Goal: Task Accomplishment & Management: Manage account settings

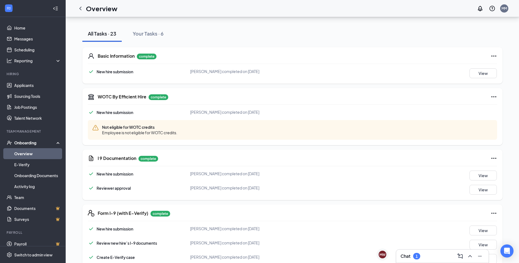
scroll to position [55, 0]
click at [82, 10] on icon "ChevronLeft" at bounding box center [80, 8] width 7 height 7
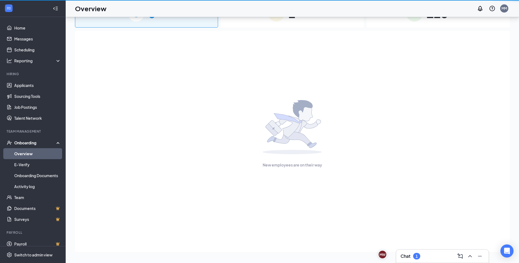
scroll to position [25, 0]
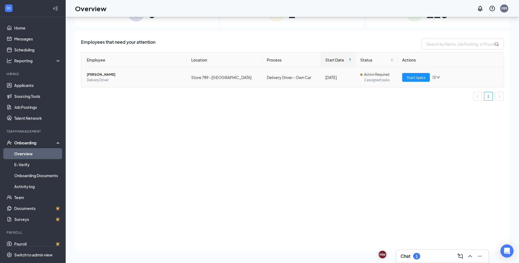
click at [133, 79] on span "Delivery Driver" at bounding box center [135, 79] width 96 height 5
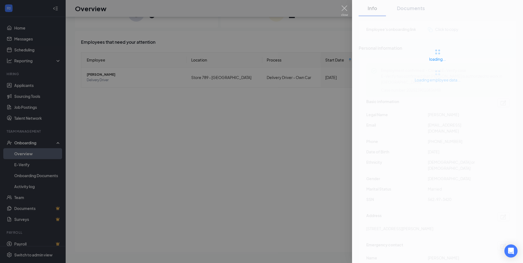
click at [33, 87] on div at bounding box center [261, 131] width 523 height 263
click at [31, 85] on link "Applicants" at bounding box center [37, 85] width 47 height 11
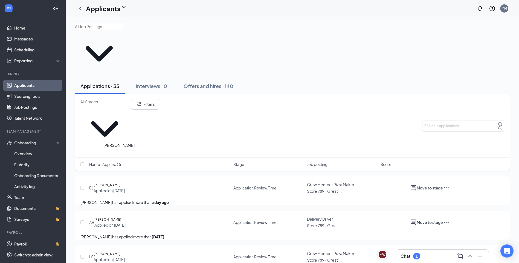
click at [121, 217] on h5 "[PERSON_NAME]" at bounding box center [107, 219] width 27 height 5
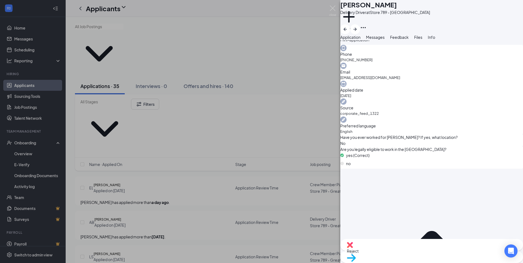
scroll to position [208, 0]
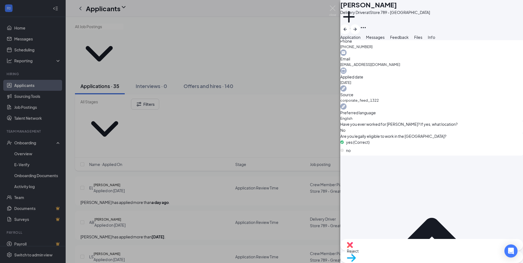
drag, startPoint x: 348, startPoint y: 188, endPoint x: 367, endPoint y: 190, distance: 19.5
click at [451, 256] on div "Move to stage" at bounding box center [432, 257] width 183 height 12
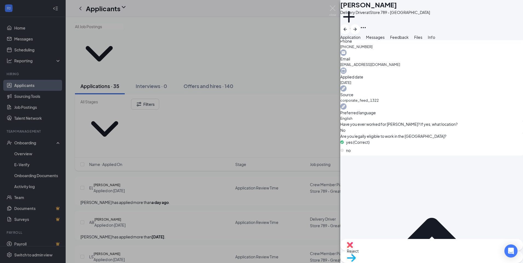
scroll to position [206, 0]
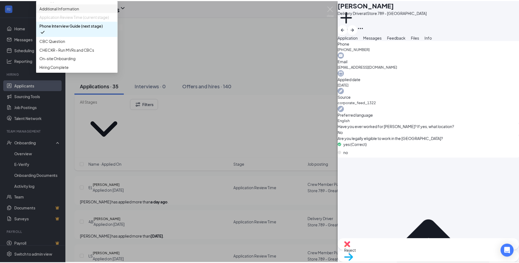
scroll to position [31, 0]
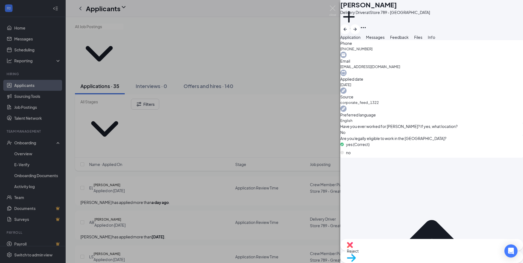
click at [19, 152] on div "AB [PERSON_NAME] Delivery Driver at Store 789 - Great Bridge Add a tag Applicat…" at bounding box center [261, 131] width 523 height 263
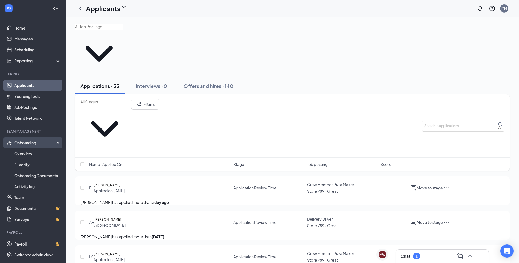
click at [25, 145] on div "Onboarding" at bounding box center [35, 142] width 42 height 5
click at [24, 153] on link "Overview" at bounding box center [37, 153] width 47 height 11
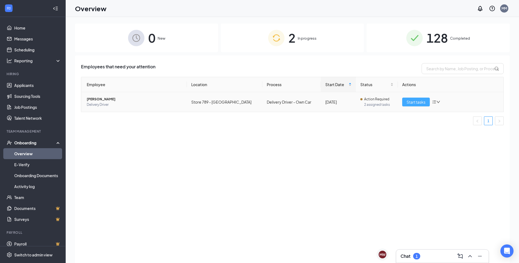
click at [422, 104] on span "Start tasks" at bounding box center [416, 102] width 19 height 6
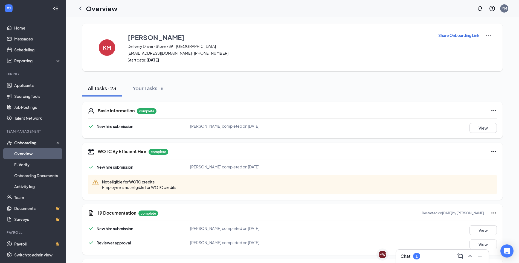
click at [464, 36] on p "Share Onboarding Link" at bounding box center [459, 35] width 41 height 5
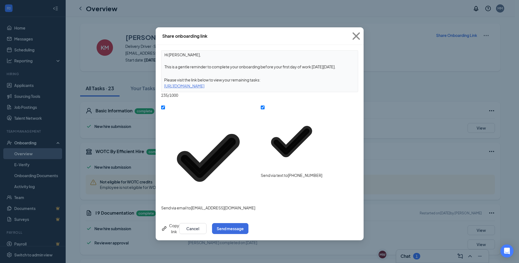
click at [394, 108] on div "Share onboarding link Hi [PERSON_NAME], This is a gentle reminder to complete y…" at bounding box center [259, 131] width 519 height 263
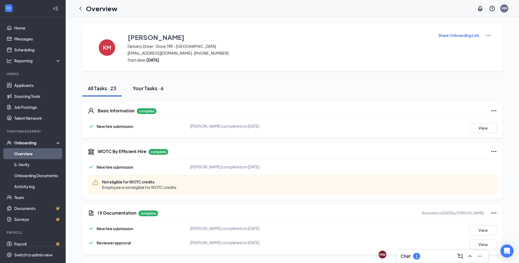
click at [141, 90] on div "Your Tasks · 6" at bounding box center [148, 88] width 31 height 7
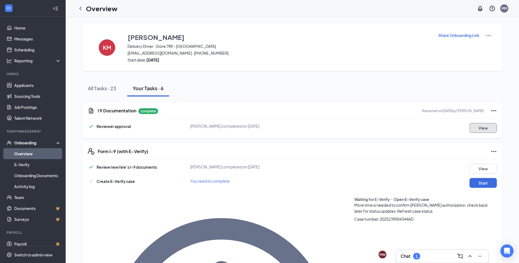
click at [486, 130] on button "View" at bounding box center [483, 128] width 27 height 10
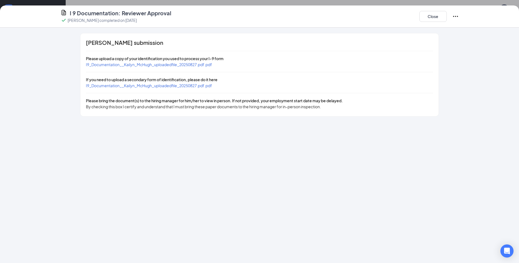
click at [123, 68] on div "[PERSON_NAME] submission Please upload a copy of your identification you used t…" at bounding box center [259, 74] width 358 height 83
click at [120, 65] on span "I9_Documentation__Kailyn_McHugh_uploadedfile_20250827.pdf.pdf" at bounding box center [149, 64] width 126 height 5
click at [127, 85] on span "I9_Documentation__Kailyn_McHugh_uploadedfile_20250827.pdf.pdf" at bounding box center [149, 85] width 126 height 5
click at [441, 15] on button "Close" at bounding box center [433, 16] width 27 height 11
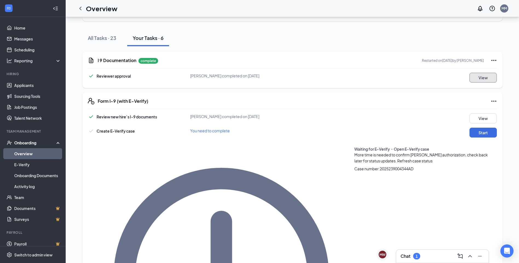
scroll to position [55, 0]
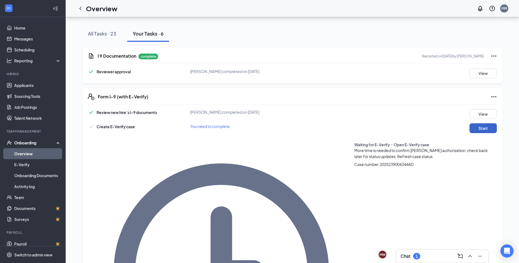
click at [476, 126] on button "Start" at bounding box center [483, 128] width 27 height 10
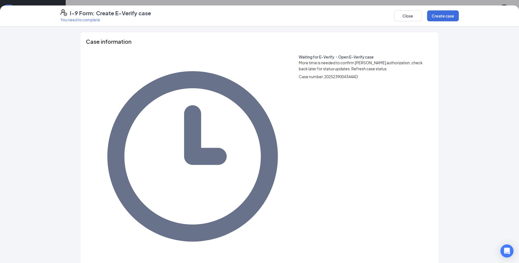
click at [352, 66] on span "Refresh case status" at bounding box center [369, 68] width 35 height 5
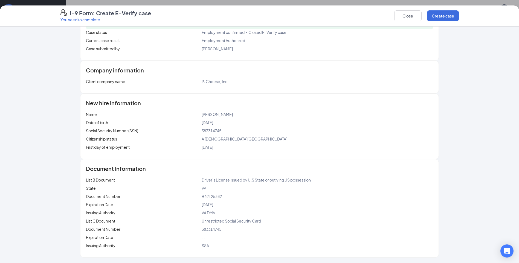
scroll to position [75, 0]
click at [408, 18] on button "Close" at bounding box center [408, 15] width 27 height 11
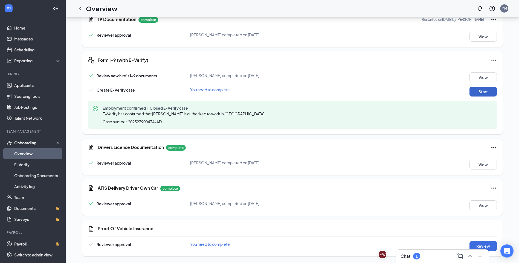
click at [482, 95] on button "Start" at bounding box center [483, 92] width 27 height 10
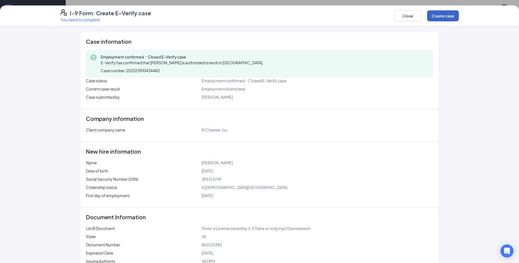
click at [444, 17] on button "Create case" at bounding box center [443, 15] width 32 height 11
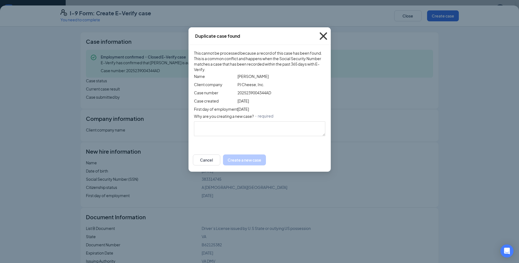
click at [327, 36] on icon "Cross" at bounding box center [323, 35] width 7 height 7
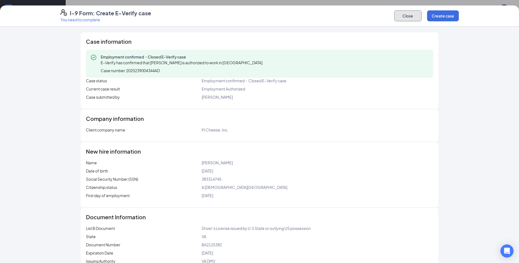
click at [404, 16] on button "Close" at bounding box center [408, 15] width 27 height 11
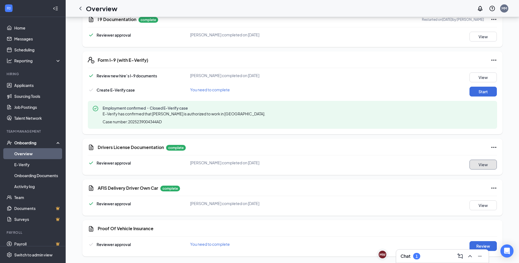
click at [481, 167] on button "View" at bounding box center [483, 165] width 27 height 10
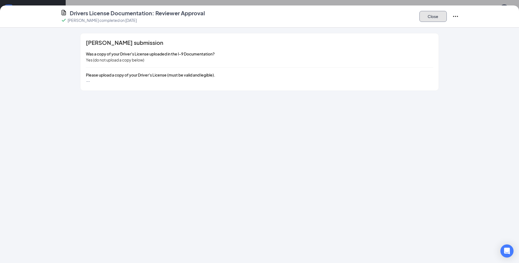
click at [431, 15] on button "Close" at bounding box center [433, 16] width 27 height 11
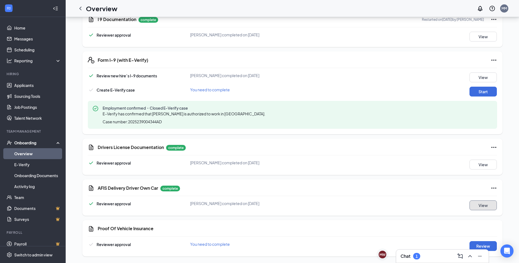
click at [479, 203] on button "View" at bounding box center [483, 206] width 27 height 10
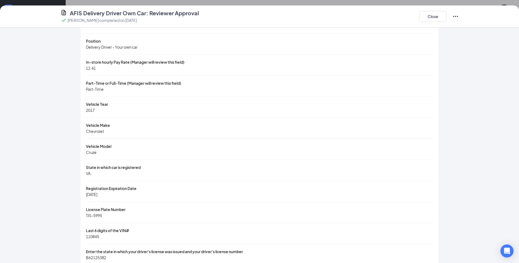
scroll to position [295, 0]
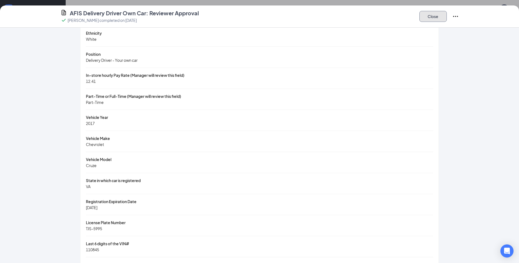
click at [434, 20] on button "Close" at bounding box center [433, 16] width 27 height 11
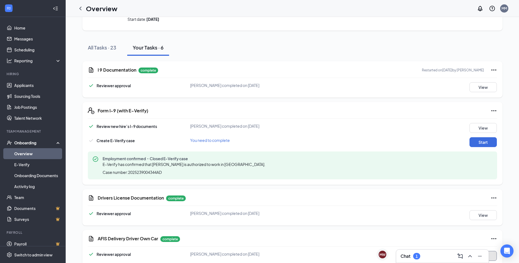
scroll to position [91, 0]
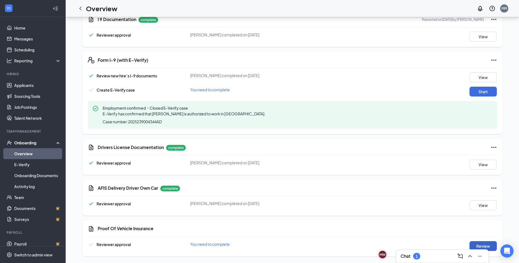
click at [483, 242] on button "Review" at bounding box center [483, 246] width 27 height 10
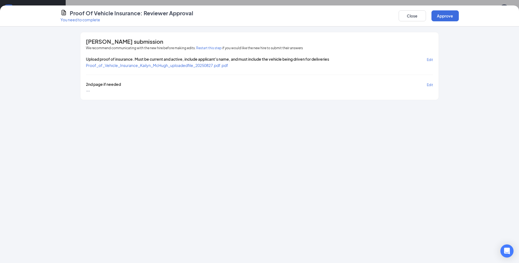
click at [175, 65] on span "Proof_of_Vehicle_Insurance_Kailyn_McHugh_uploadedfile_20250827.pdf.pdf" at bounding box center [157, 65] width 142 height 5
click at [208, 48] on button "Restart this step" at bounding box center [208, 47] width 25 height 5
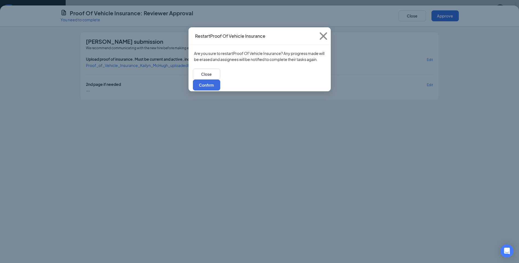
drag, startPoint x: 171, startPoint y: 94, endPoint x: 169, endPoint y: 92, distance: 3.2
click at [170, 94] on div "Restart Proof Of Vehicle Insurance Are you sure to restart Proof Of Vehicle Ins…" at bounding box center [259, 131] width 519 height 263
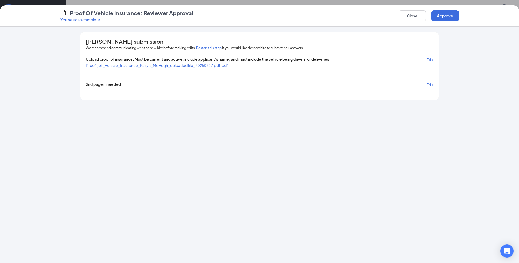
click at [177, 65] on span "Proof_of_Vehicle_Insurance_Kailyn_McHugh_uploadedfile_20250827.pdf.pdf" at bounding box center [157, 65] width 142 height 5
click at [208, 47] on button "Restart this step" at bounding box center [208, 47] width 25 height 5
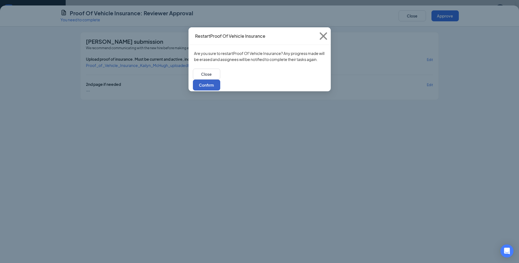
click at [220, 80] on button "Confirm" at bounding box center [206, 85] width 27 height 11
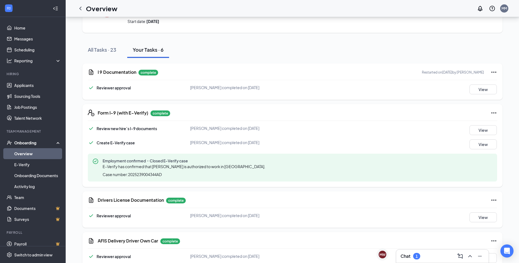
scroll to position [0, 0]
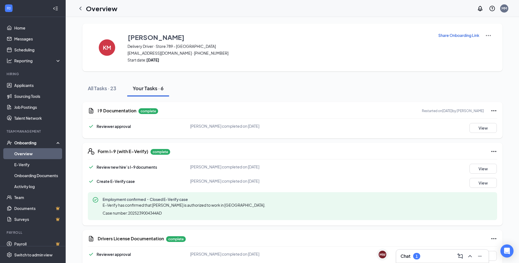
click at [447, 34] on p "Share Onboarding Link" at bounding box center [459, 35] width 41 height 5
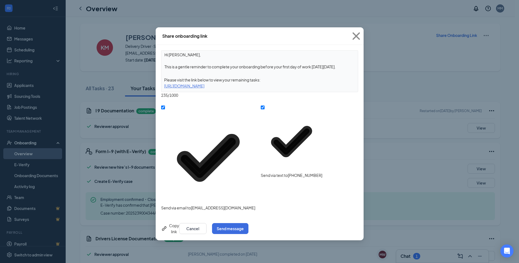
drag, startPoint x: 320, startPoint y: 86, endPoint x: 158, endPoint y: 88, distance: 162.1
click at [158, 88] on div "Hi [PERSON_NAME], This is a gentle reminder to complete your onboarding before …" at bounding box center [260, 131] width 208 height 172
copy div "[URL][DOMAIN_NAME]"
click at [358, 39] on icon "Cross" at bounding box center [356, 36] width 15 height 15
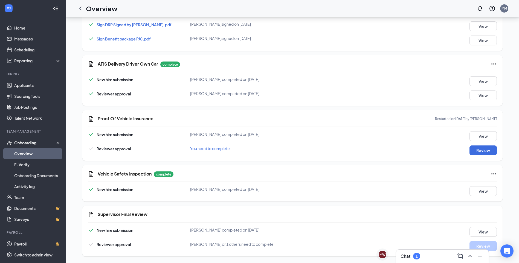
scroll to position [579, 0]
click at [479, 148] on button "Review" at bounding box center [483, 151] width 27 height 10
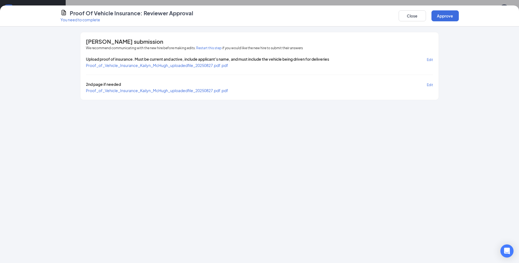
click at [122, 65] on span "Proof_of_Vehicle_Insurance_Kailyn_McHugh_uploadedfile_20250827.pdf.pdf" at bounding box center [157, 65] width 142 height 5
click at [155, 90] on span "Proof_of_Vehicle_Insurance_Kailyn_McHugh_uploadedfile_20250827.pdf.pdf" at bounding box center [157, 90] width 142 height 5
click at [436, 18] on button "Approve" at bounding box center [445, 15] width 27 height 11
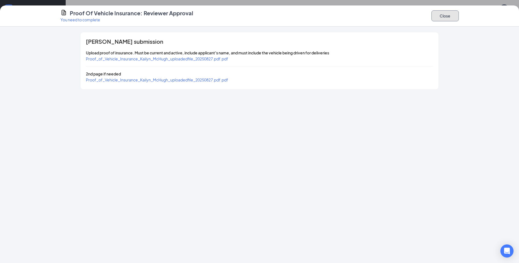
click at [453, 17] on button "Close" at bounding box center [445, 15] width 27 height 11
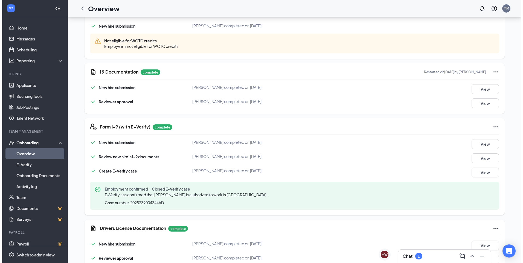
scroll to position [0, 0]
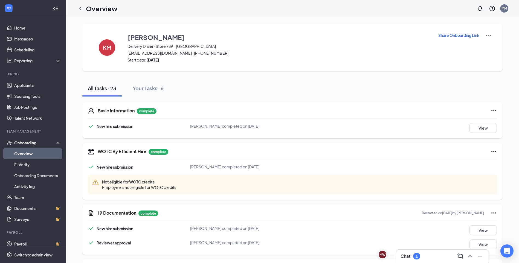
click at [486, 36] on img at bounding box center [488, 35] width 7 height 7
click at [483, 47] on span "View details" at bounding box center [488, 45] width 21 height 6
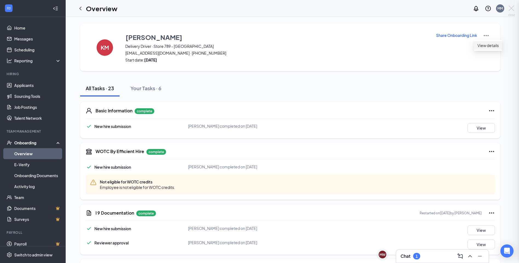
click at [485, 45] on div at bounding box center [259, 131] width 519 height 263
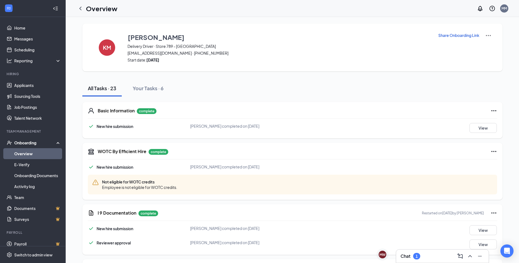
click at [490, 34] on img at bounding box center [488, 35] width 7 height 7
click at [485, 44] on span "View details" at bounding box center [488, 45] width 21 height 6
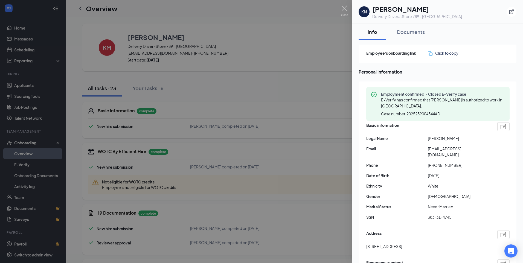
drag, startPoint x: 418, startPoint y: 33, endPoint x: 409, endPoint y: 41, distance: 12.2
click at [418, 33] on div "Documents" at bounding box center [411, 31] width 28 height 7
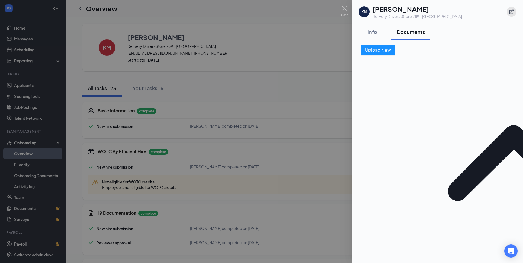
click at [511, 13] on icon "ExternalLink" at bounding box center [511, 11] width 5 height 5
click at [370, 31] on div "Info" at bounding box center [372, 31] width 16 height 7
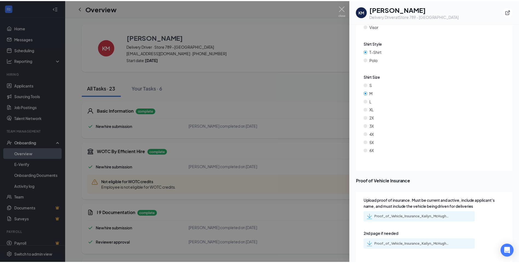
scroll to position [1889, 0]
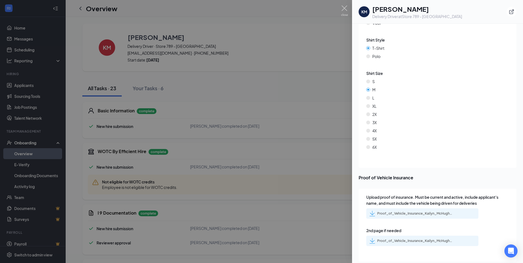
click at [322, 115] on div at bounding box center [261, 131] width 523 height 263
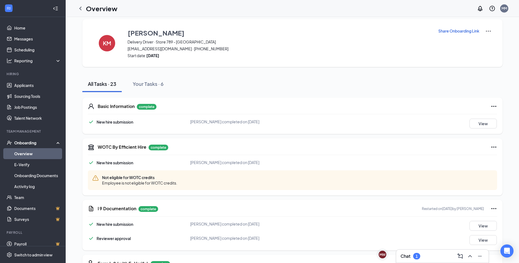
scroll to position [0, 0]
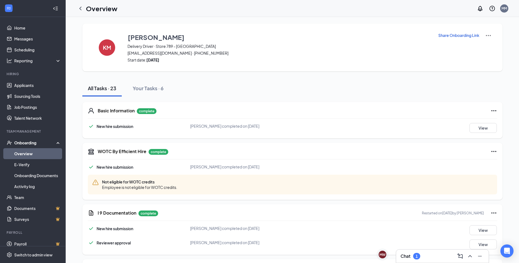
click at [20, 153] on link "Overview" at bounding box center [37, 153] width 47 height 11
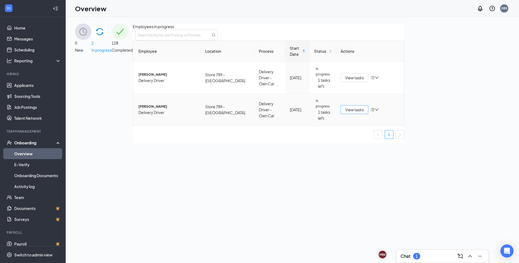
click at [364, 113] on span "View tasks" at bounding box center [354, 110] width 19 height 6
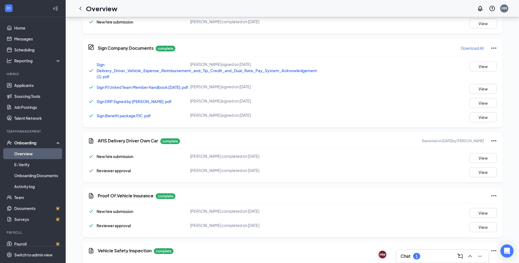
scroll to position [579, 0]
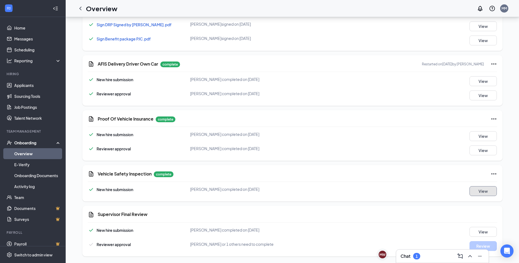
click at [490, 187] on button "View" at bounding box center [483, 191] width 27 height 10
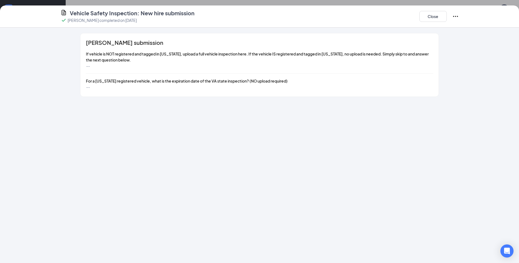
click at [453, 17] on icon "Ellipses" at bounding box center [456, 16] width 7 height 7
click at [467, 29] on span "Restart" at bounding box center [466, 30] width 13 height 6
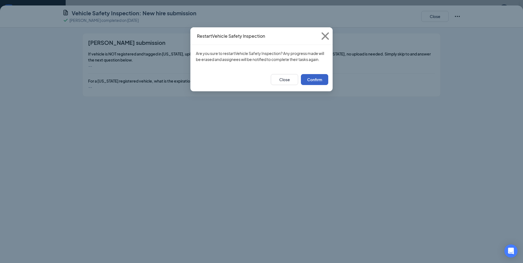
click at [325, 78] on button "Confirm" at bounding box center [314, 79] width 27 height 11
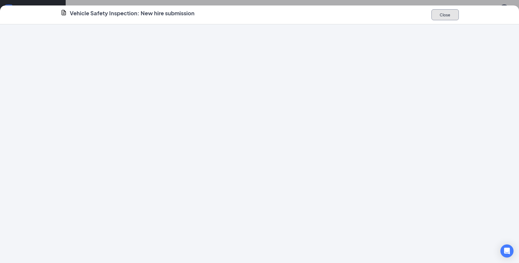
click at [438, 16] on button "Close" at bounding box center [445, 14] width 27 height 11
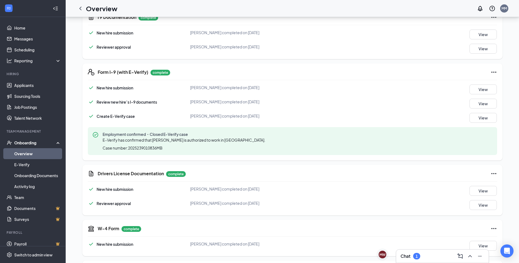
scroll to position [0, 0]
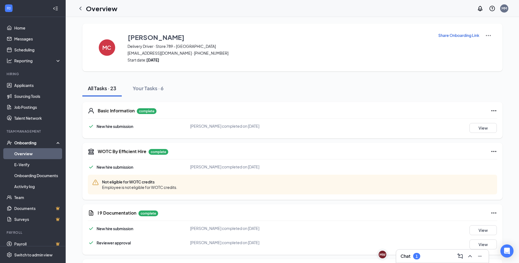
click at [452, 36] on p "Share Onboarding Link" at bounding box center [459, 35] width 41 height 5
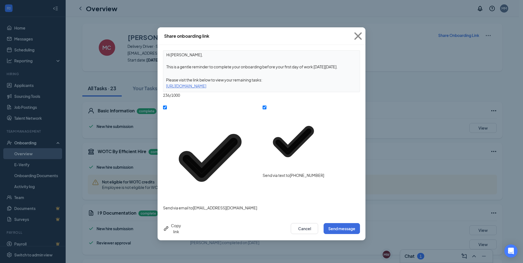
drag, startPoint x: 312, startPoint y: 86, endPoint x: 153, endPoint y: 87, distance: 159.1
click at [153, 87] on div "Share onboarding link Hi Michael, This is a gentle reminder to complete your on…" at bounding box center [261, 131] width 523 height 263
copy div "https://www.workstream.us/j/onboarding/0d792349/employee?locale=en"
click at [356, 34] on icon "Cross" at bounding box center [358, 36] width 15 height 15
